Goal: Find specific page/section: Find specific page/section

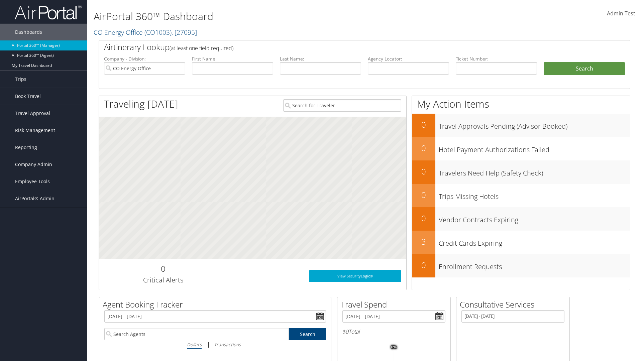
click at [43, 164] on span "Company Admin" at bounding box center [33, 164] width 37 height 17
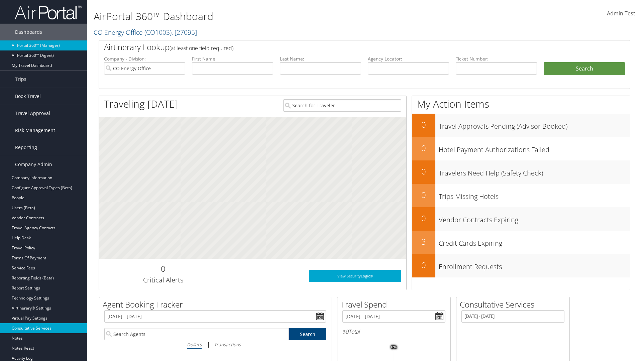
click at [43, 328] on link "Consultative Services" at bounding box center [43, 328] width 87 height 10
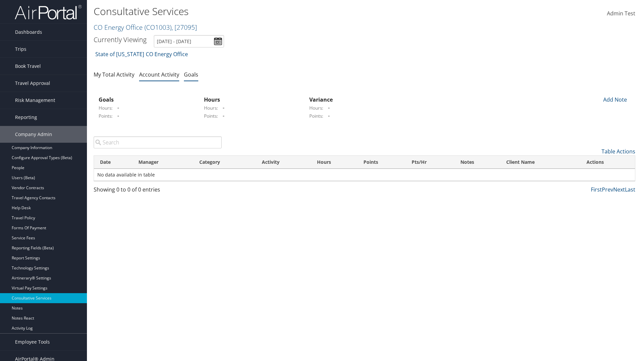
click at [191, 74] on link "Goals" at bounding box center [191, 74] width 14 height 7
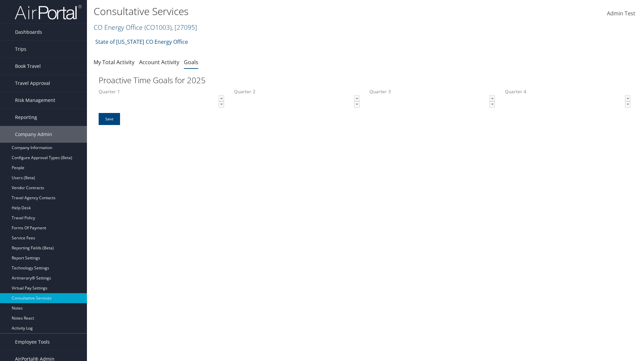
click at [118, 27] on link "CO Energy Office ( CO1003 ) , [ 27095 ]" at bounding box center [145, 27] width 103 height 9
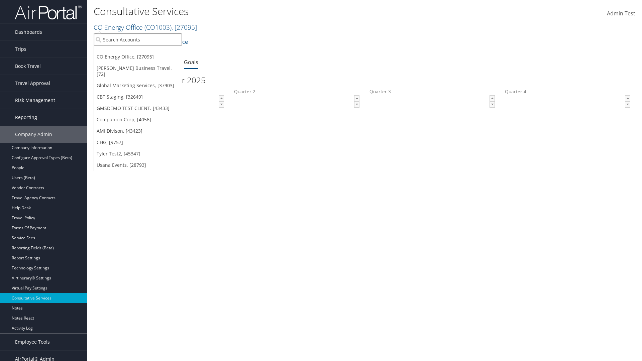
click at [138, 39] on input "search" at bounding box center [138, 39] width 88 height 12
type input "Global Marketing Services"
click at [144, 52] on div "Global Marketing Services (301946), [37903]" at bounding box center [144, 52] width 108 height 6
